Goal: Find specific page/section: Find specific page/section

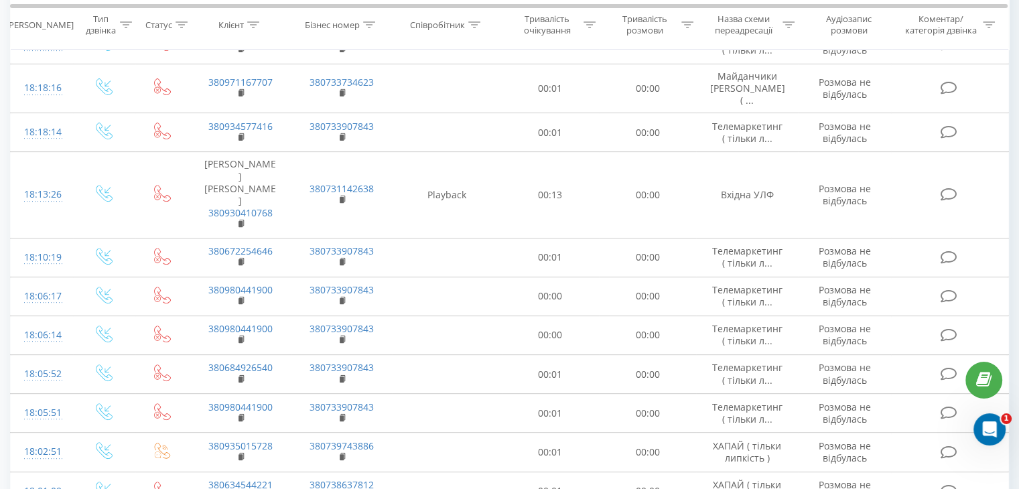
scroll to position [779, 0]
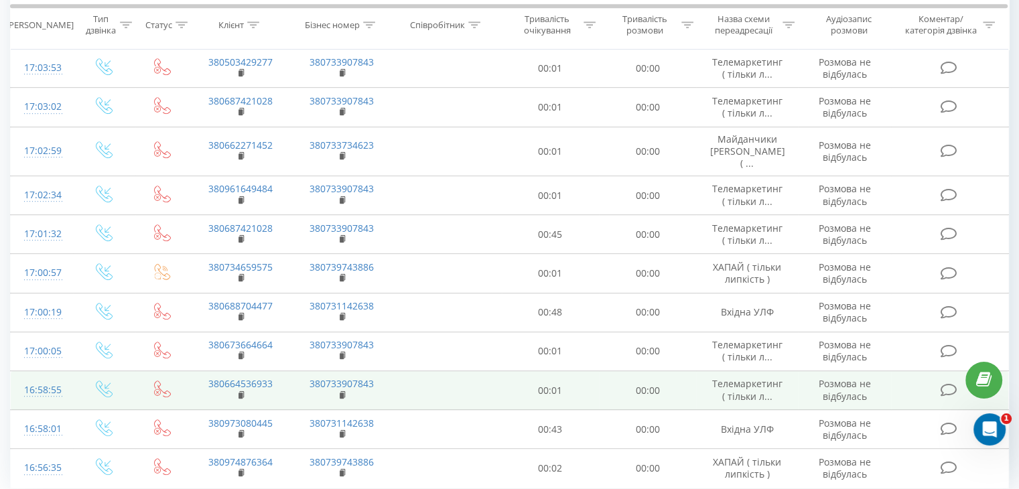
scroll to position [732, 0]
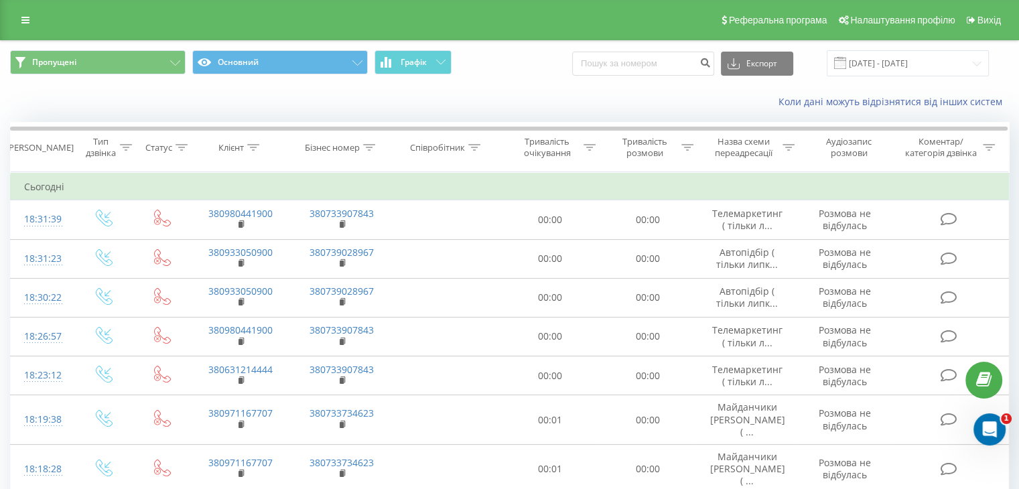
click at [517, 71] on div "Пропущені Основний Графік Експорт .csv .xls .xlsx 20.07.2025 - 20.08.2025" at bounding box center [509, 63] width 999 height 26
